Goal: Register for event/course

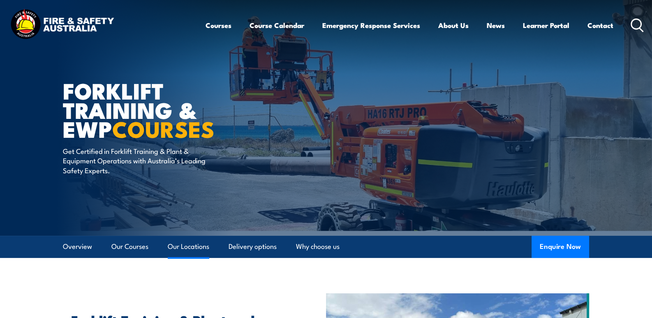
click at [173, 244] on link "Our Locations" at bounding box center [189, 247] width 42 height 22
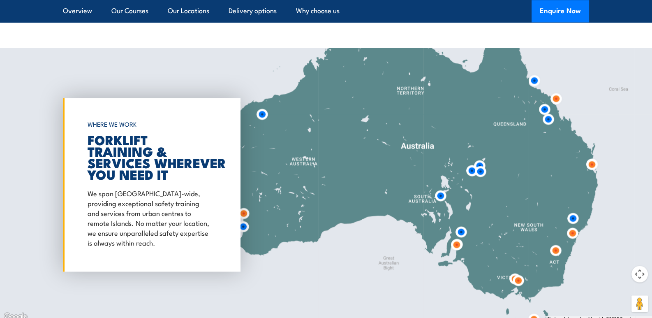
scroll to position [1521, 0]
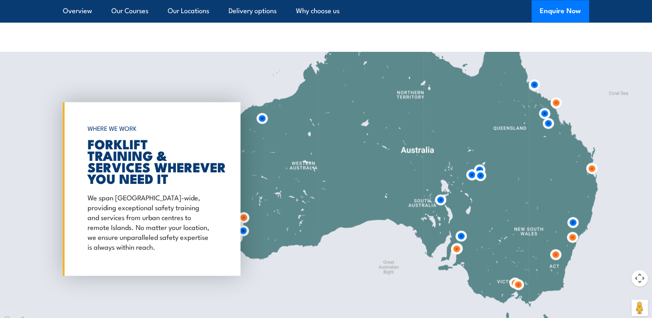
click at [593, 168] on img at bounding box center [591, 168] width 15 height 15
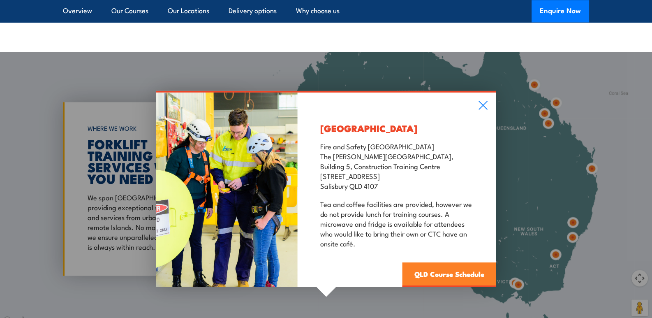
click at [438, 271] on link "QLD Course Schedule" at bounding box center [450, 274] width 94 height 25
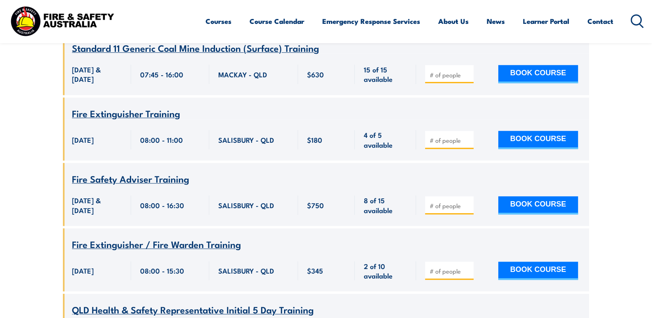
scroll to position [641, 0]
